Goal: Information Seeking & Learning: Learn about a topic

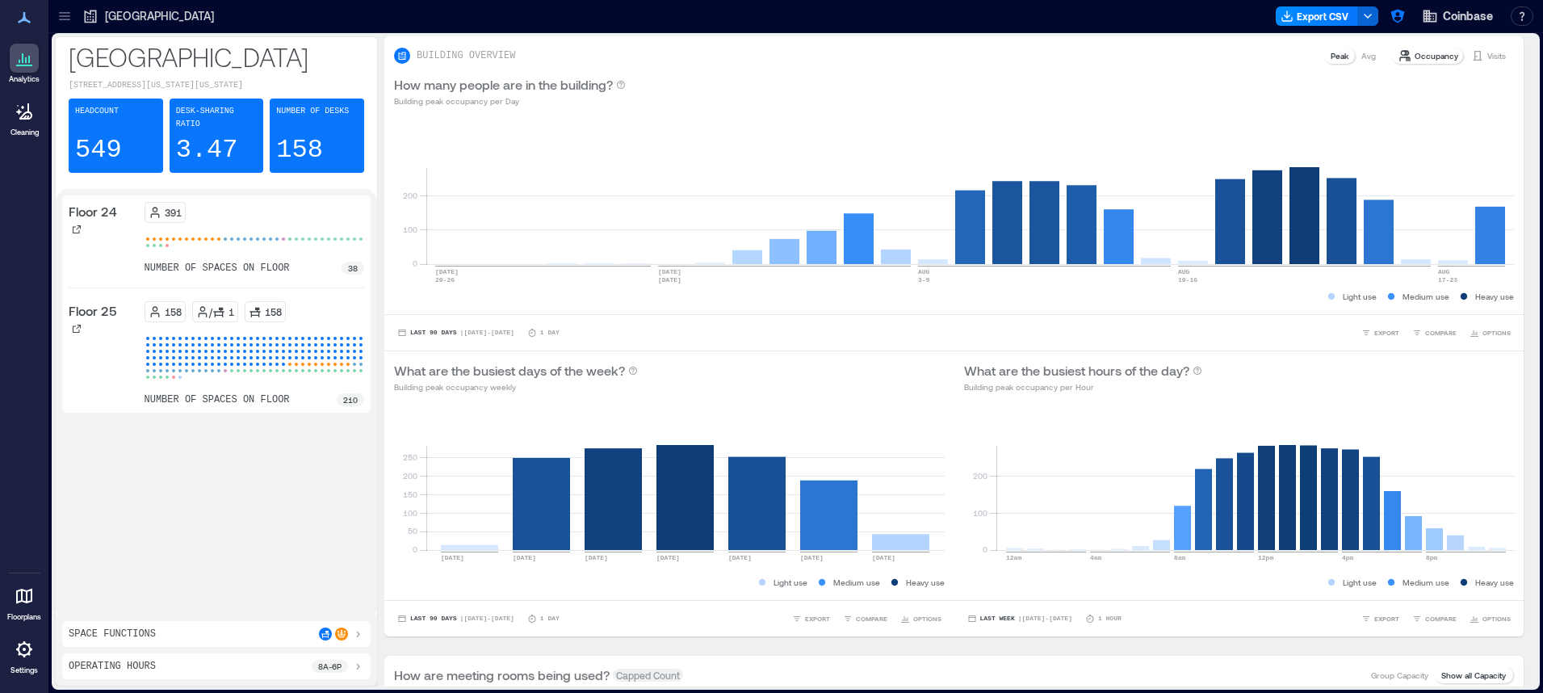
click at [34, 592] on div at bounding box center [24, 595] width 29 height 29
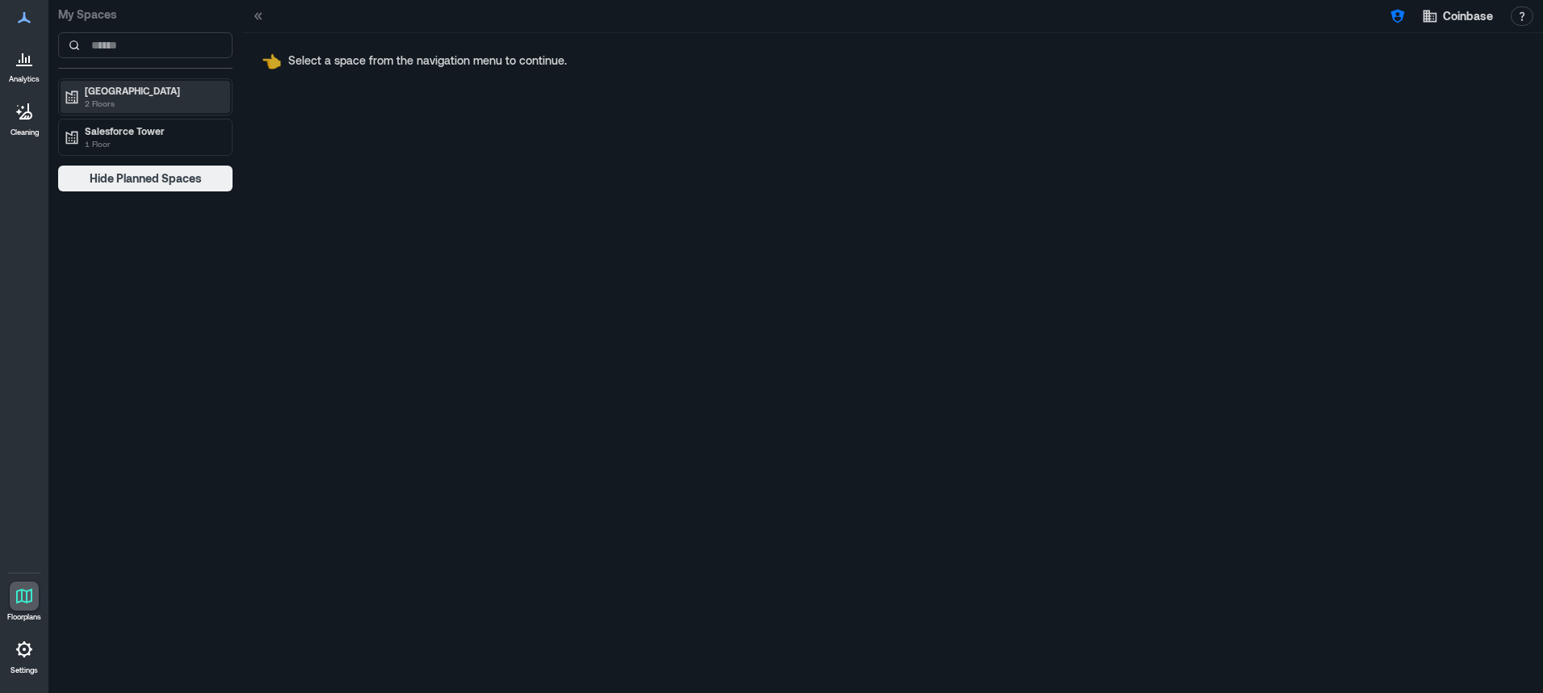
click at [126, 102] on p "2 Floors" at bounding box center [153, 103] width 136 height 13
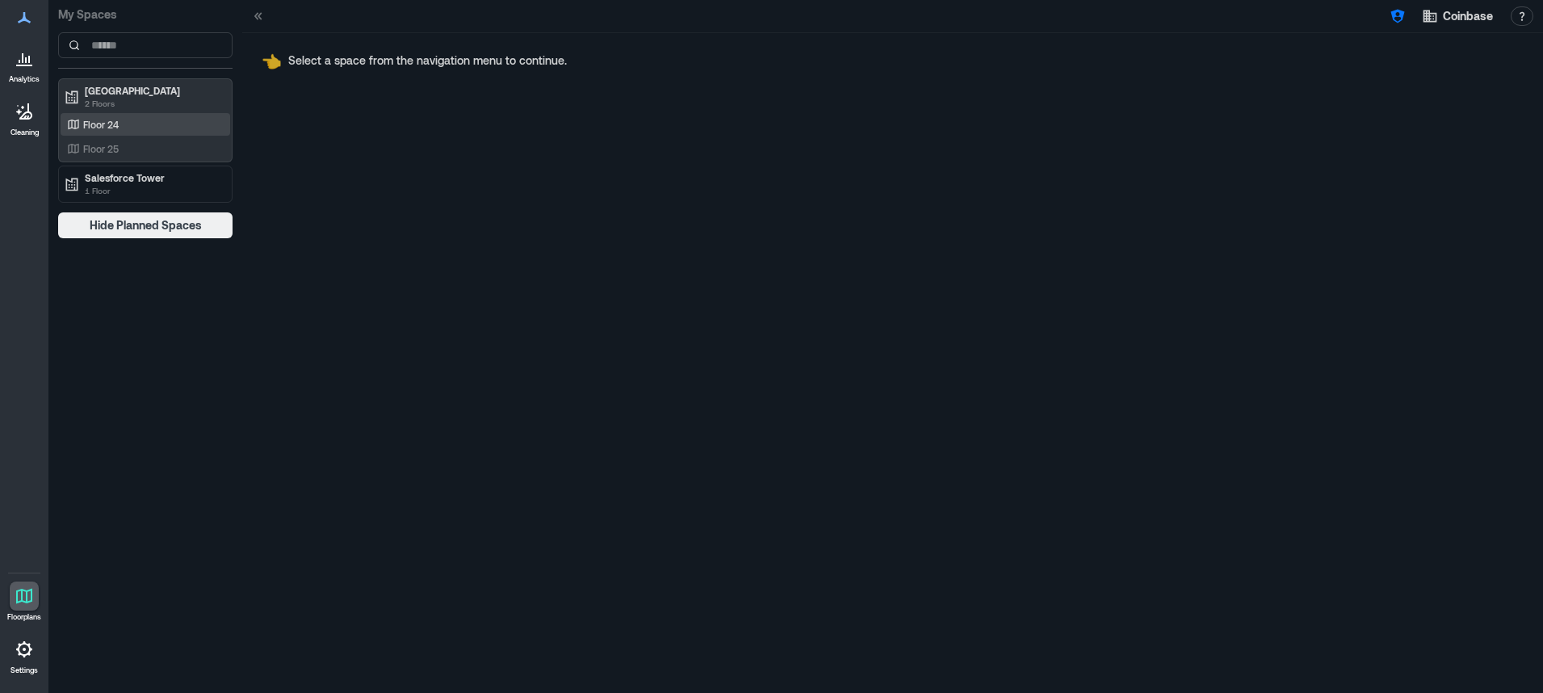
click at [128, 125] on div "Floor 24" at bounding box center [142, 124] width 157 height 16
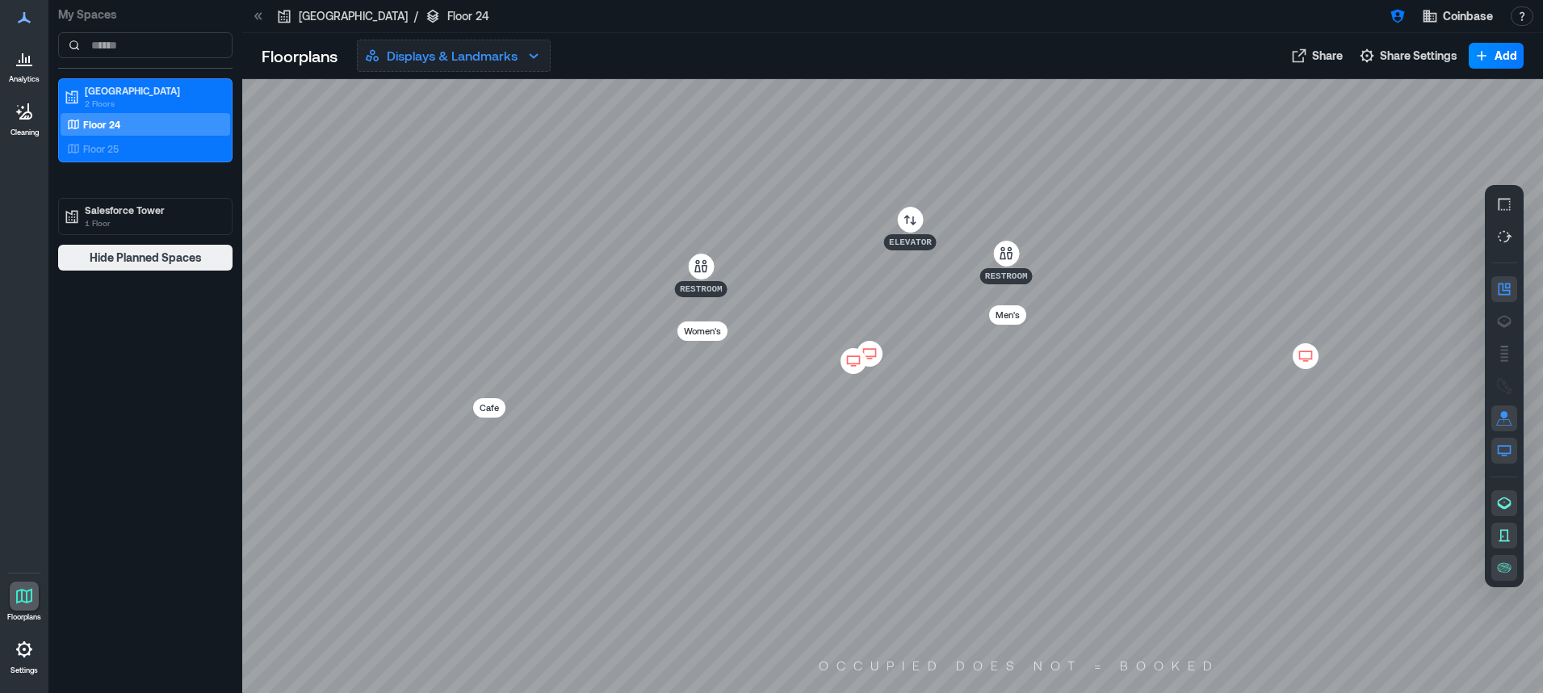
click at [530, 62] on icon "button" at bounding box center [533, 55] width 19 height 19
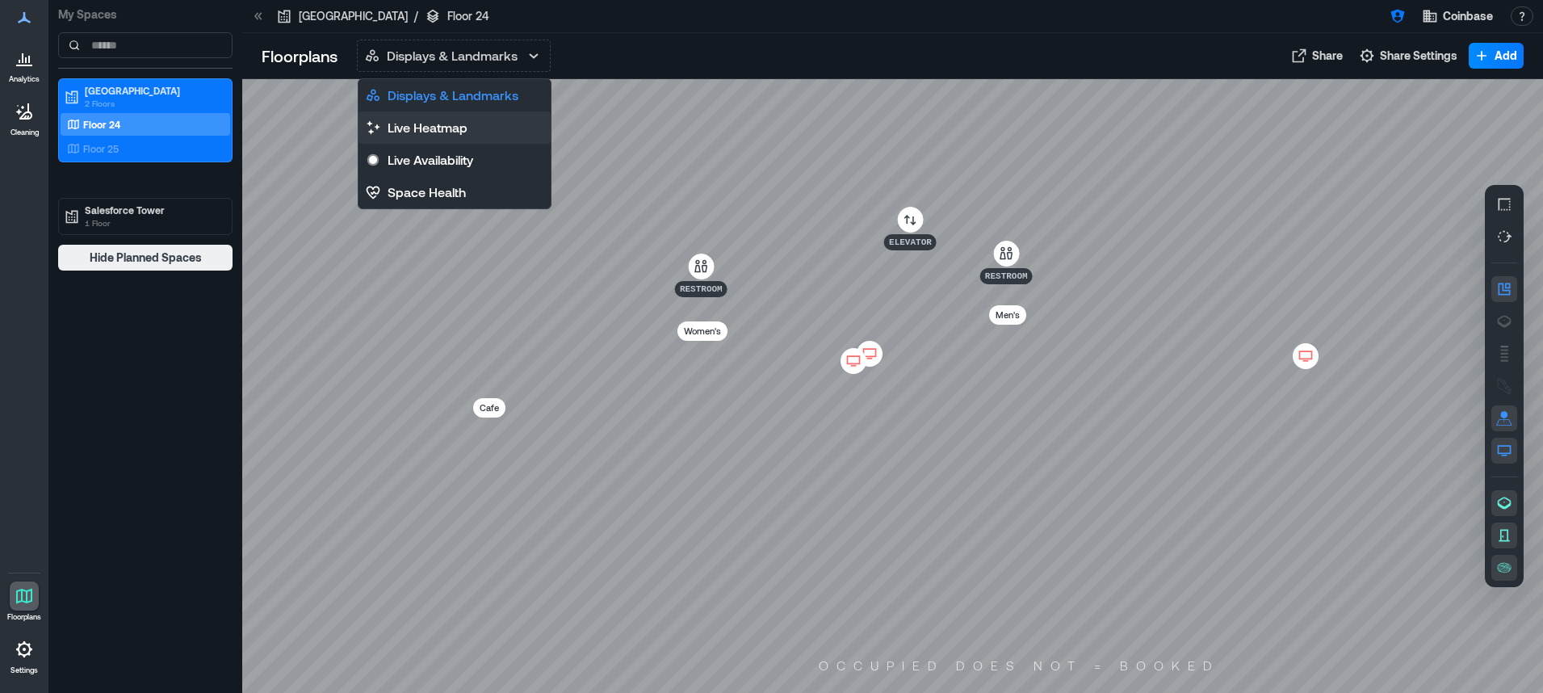
click at [462, 135] on p "Live Heatmap" at bounding box center [428, 127] width 80 height 19
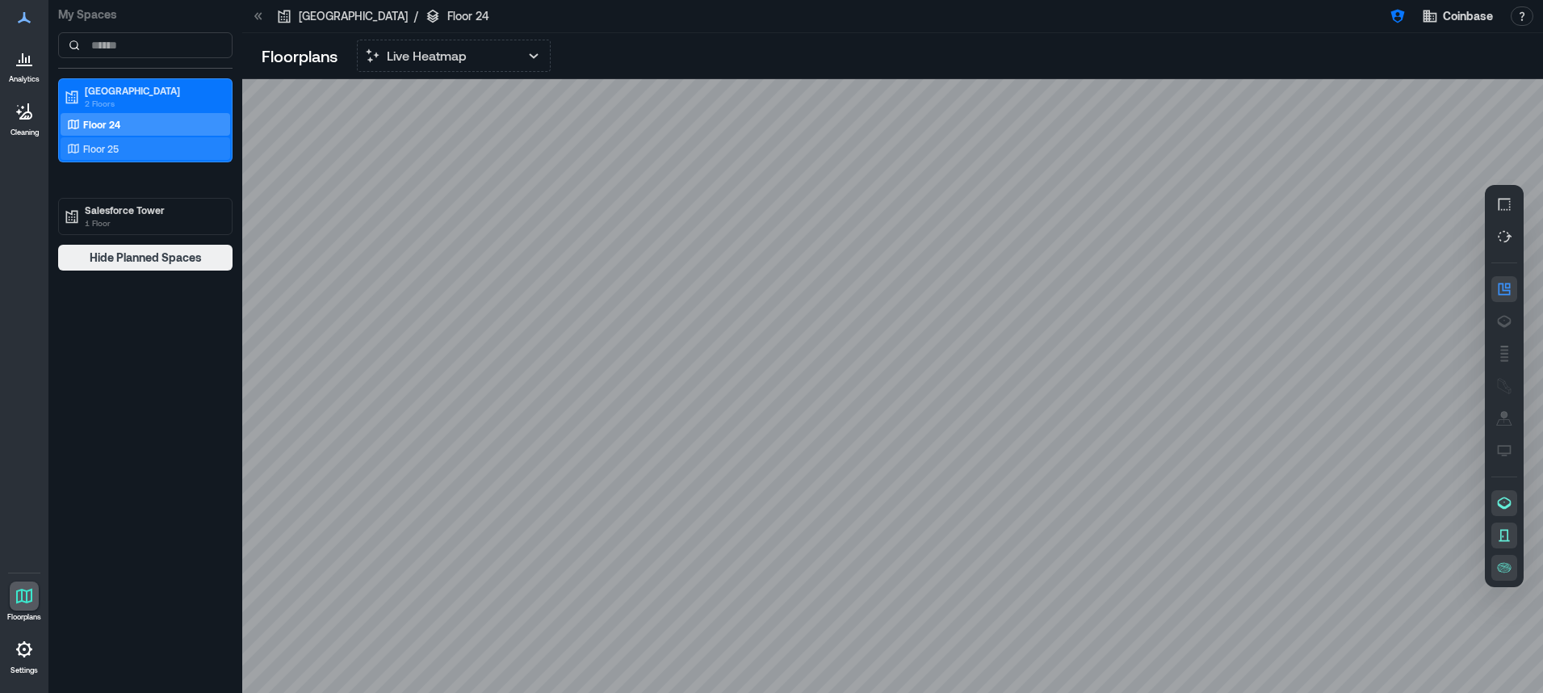
click at [190, 143] on div "Floor 25" at bounding box center [142, 148] width 157 height 16
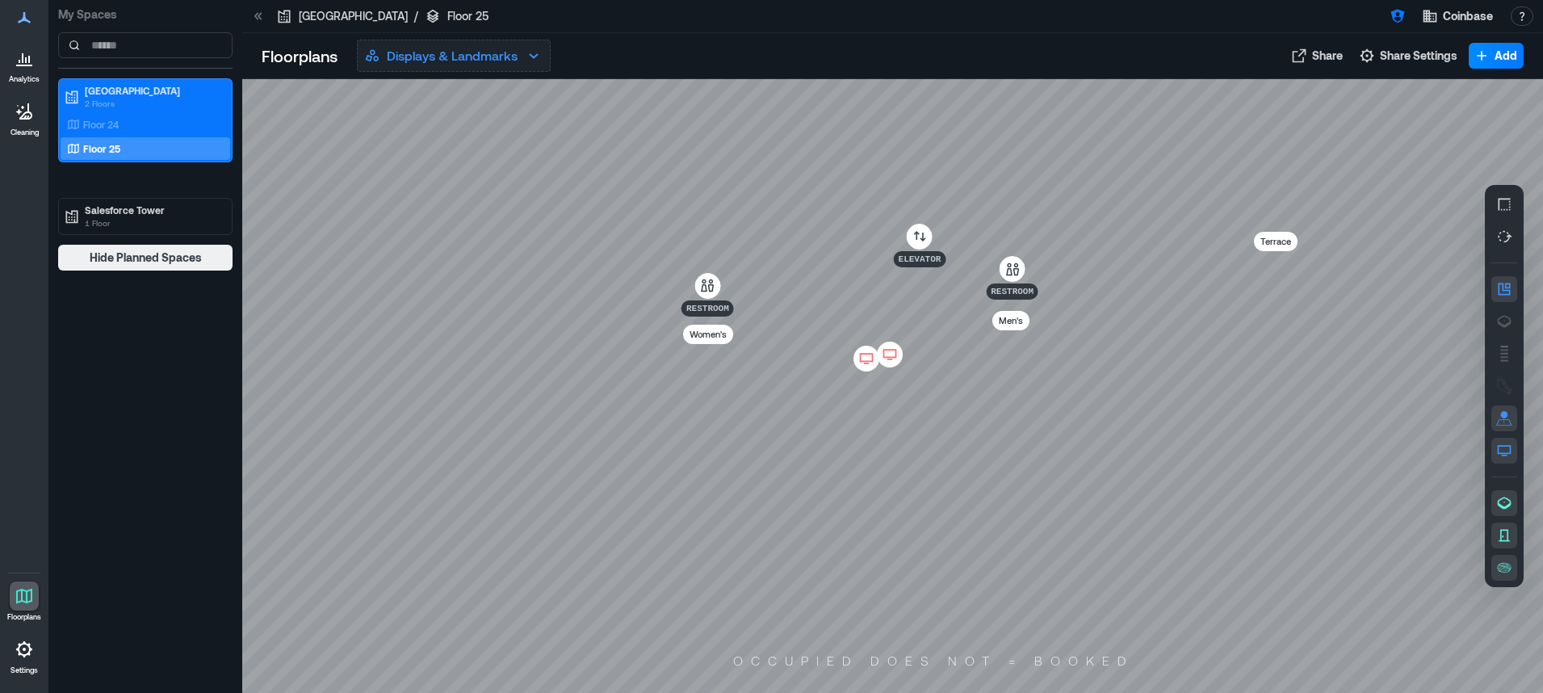
click at [423, 55] on p "Displays & Landmarks" at bounding box center [452, 55] width 131 height 19
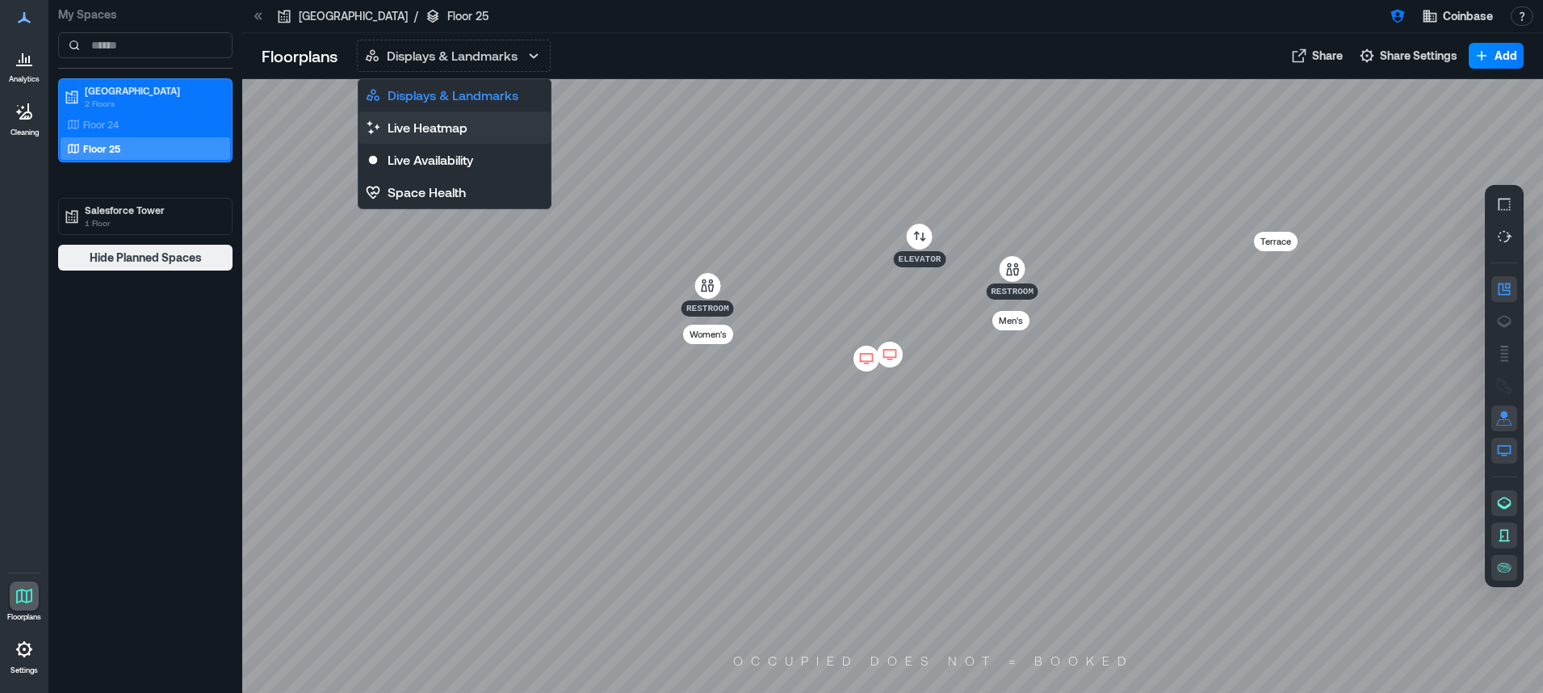
click at [417, 119] on p "Live Heatmap" at bounding box center [428, 127] width 80 height 19
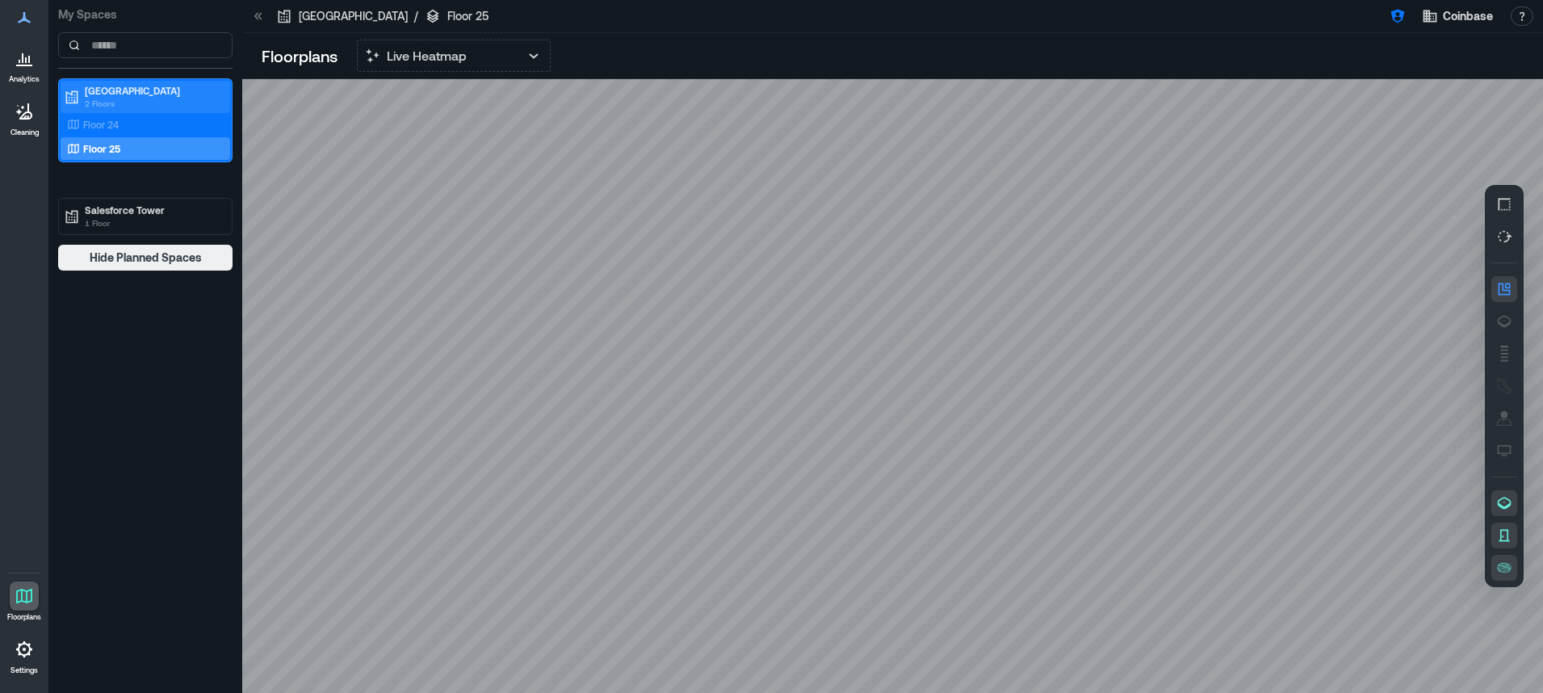
click at [94, 90] on p "NYC" at bounding box center [153, 90] width 136 height 13
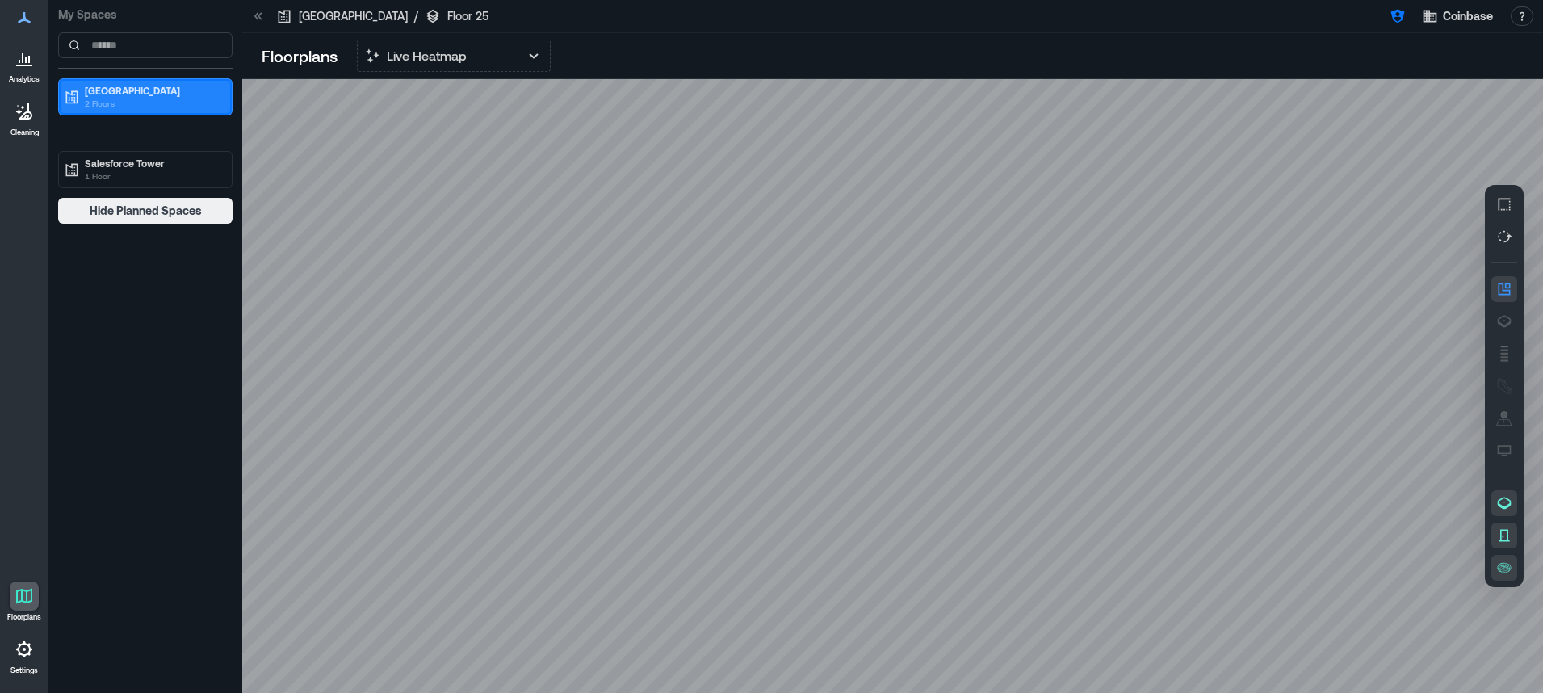
click at [97, 103] on p "2 Floors" at bounding box center [153, 103] width 136 height 13
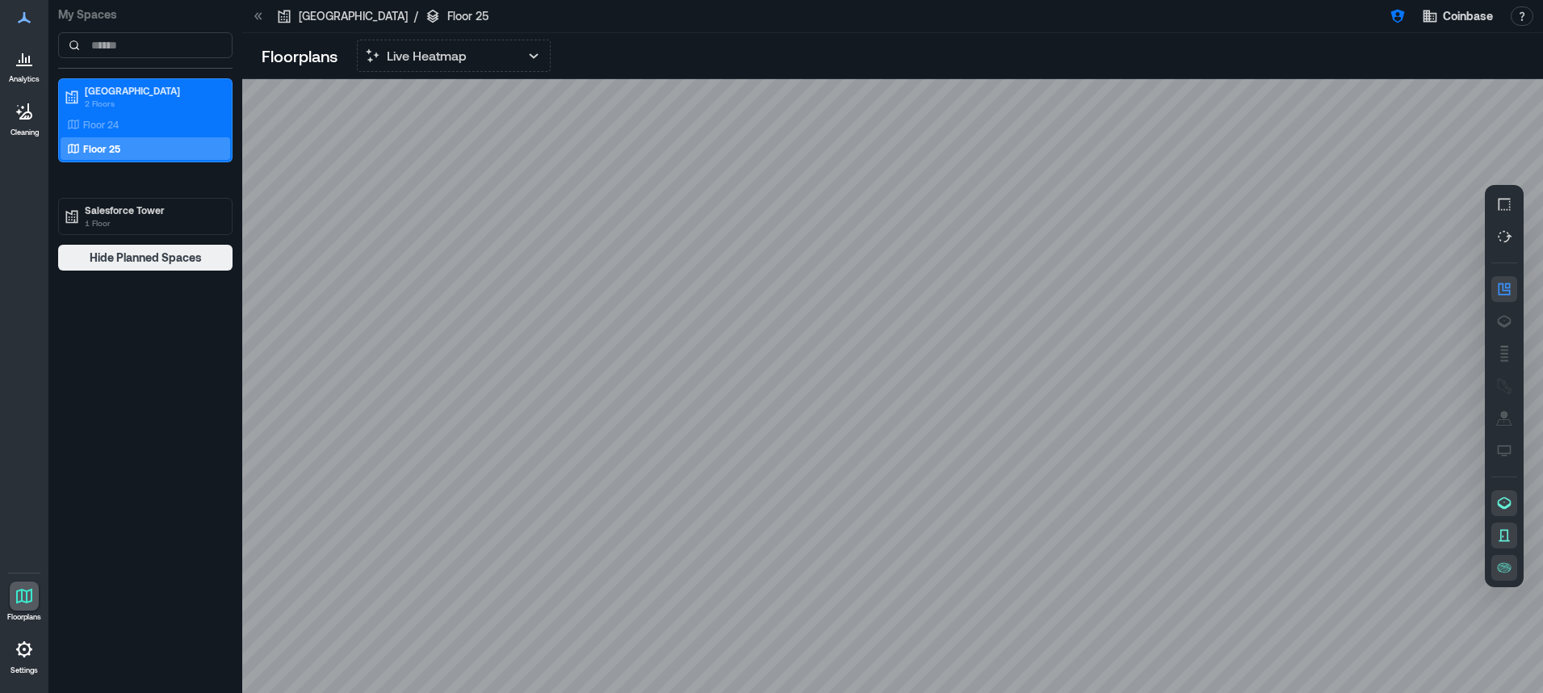
click at [18, 66] on icon at bounding box center [24, 57] width 19 height 19
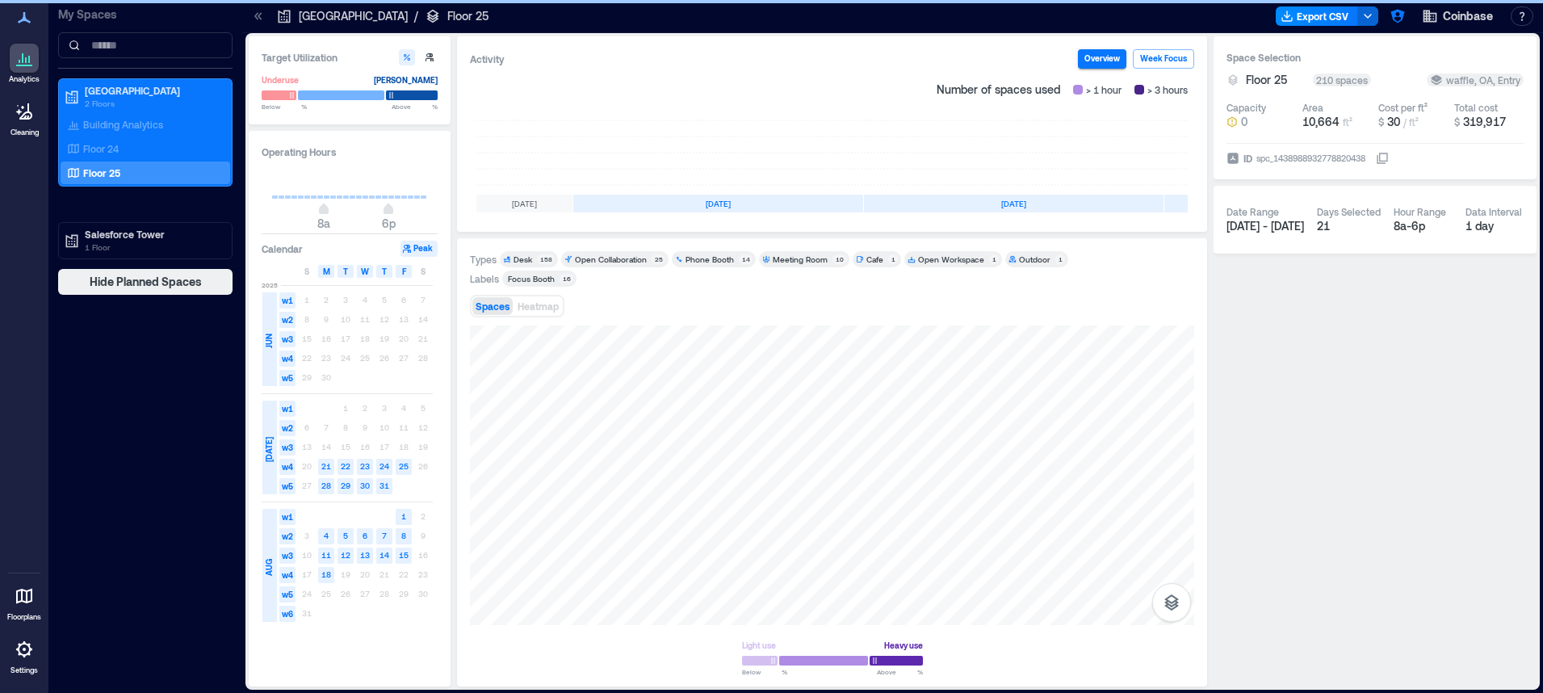
scroll to position [0, 161]
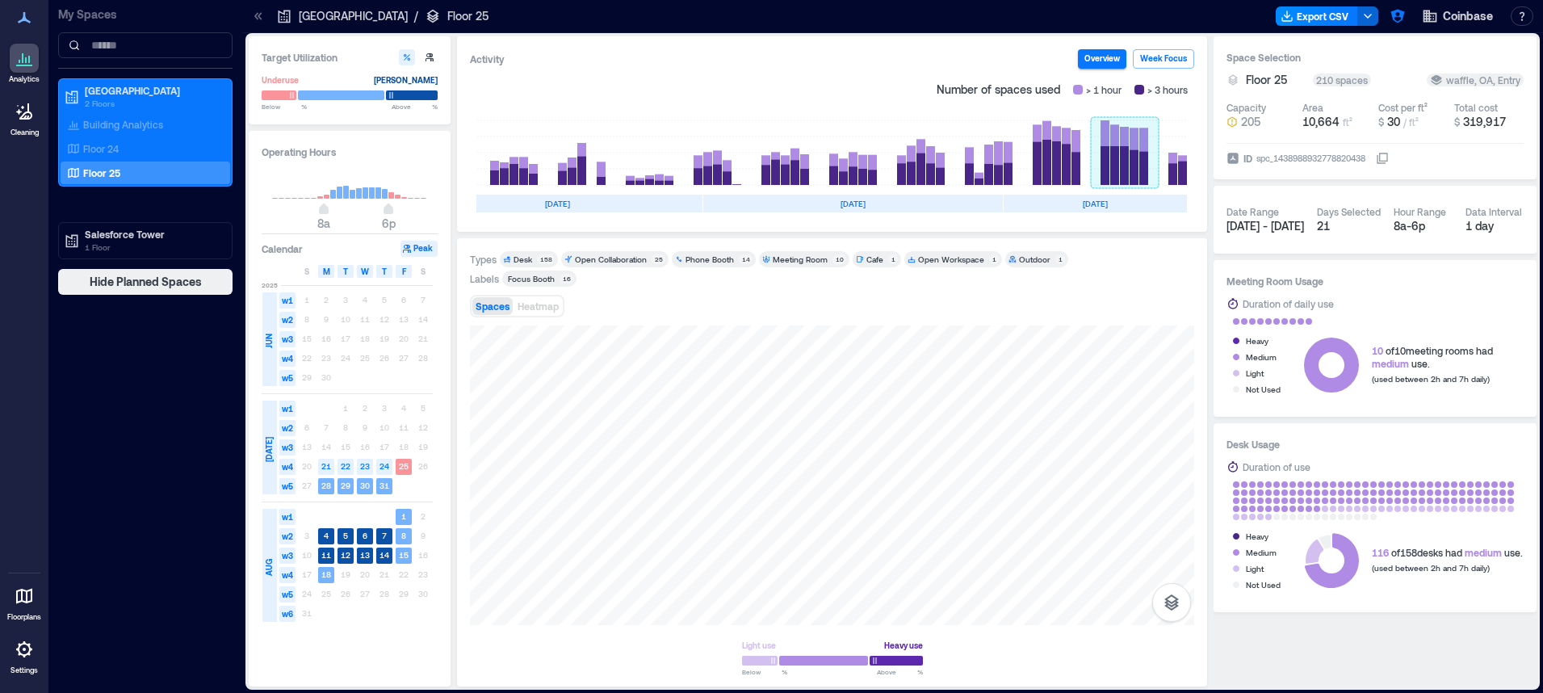
click at [1104, 166] on rect at bounding box center [1125, 152] width 68 height 65
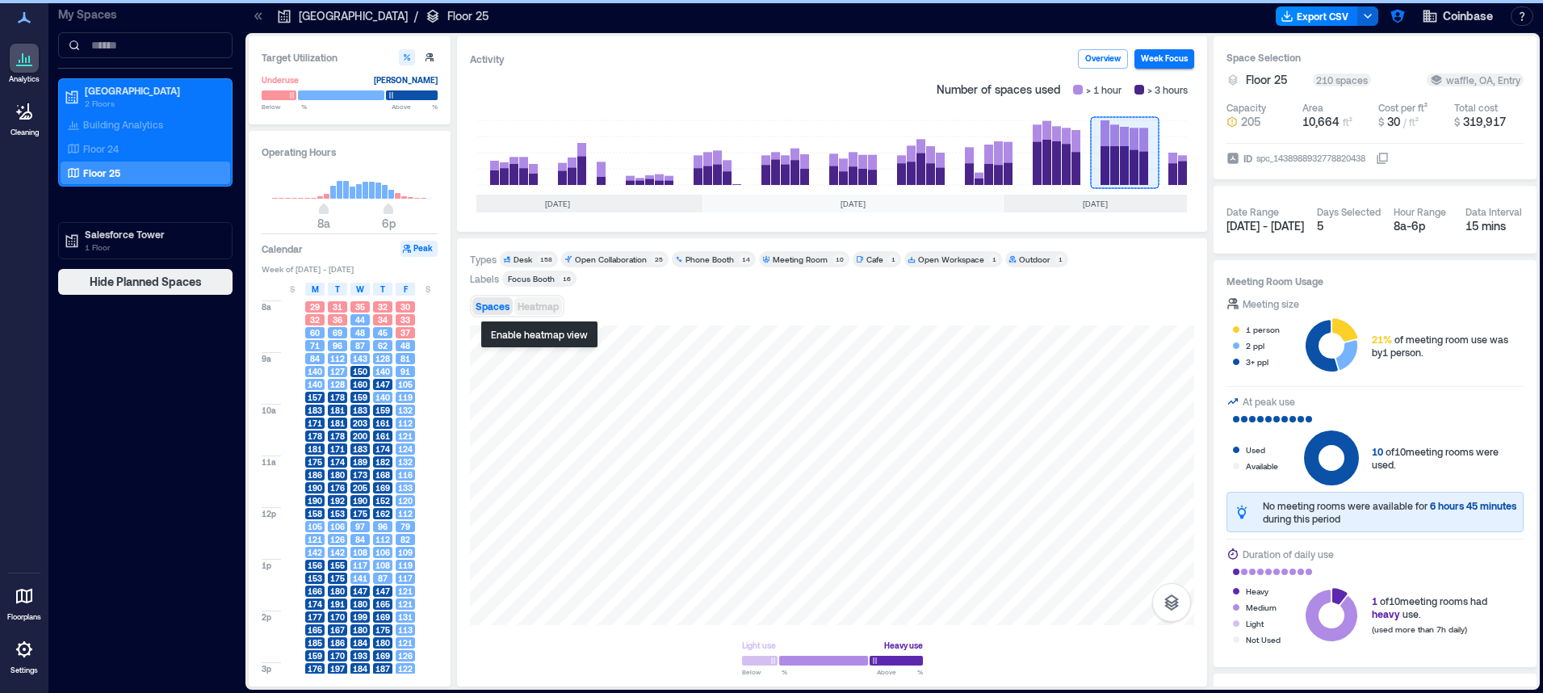
click at [537, 304] on span "Heatmap" at bounding box center [538, 305] width 41 height 11
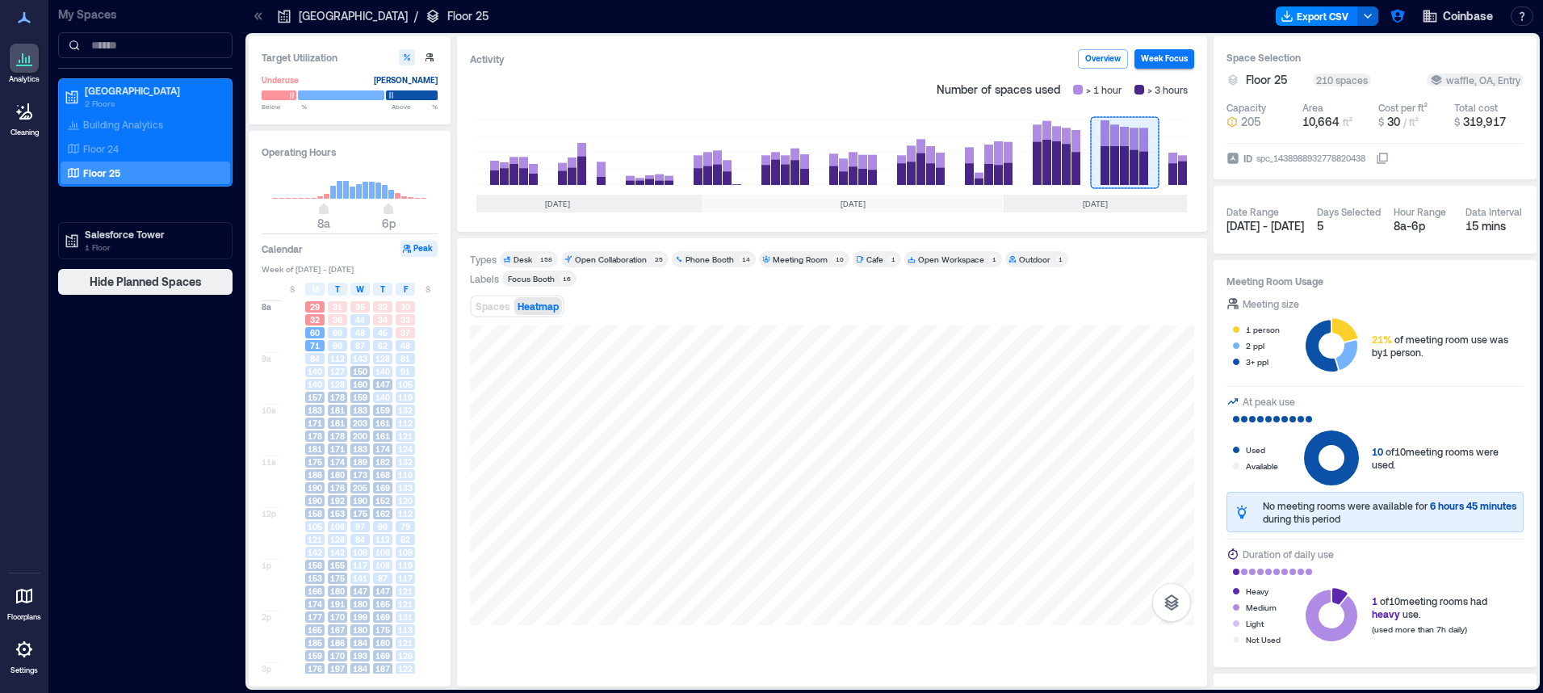
click at [286, 358] on div "Target Utilization Underuse Critical mass Below ** % Above ** % Operating Hours…" at bounding box center [893, 361] width 1288 height 650
click at [103, 371] on div "Analytics Cleaning Floorplans Settings My Spaces NYC 2 Floors Building Analytic…" at bounding box center [771, 346] width 1543 height 693
